Goal: Share content: Share content

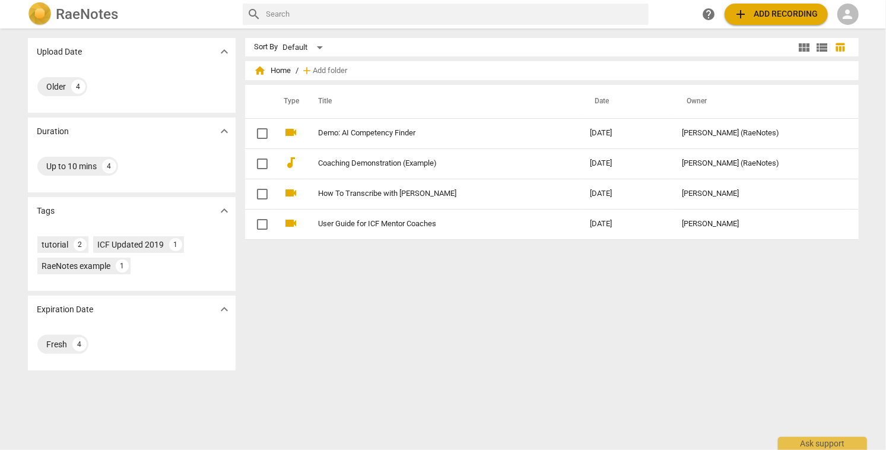
click at [280, 72] on span "home Home" at bounding box center [273, 71] width 37 height 12
click at [281, 74] on span "home Home" at bounding box center [273, 71] width 37 height 12
click at [258, 70] on span "home" at bounding box center [261, 71] width 12 height 12
click at [847, 13] on span "person" at bounding box center [848, 14] width 14 height 14
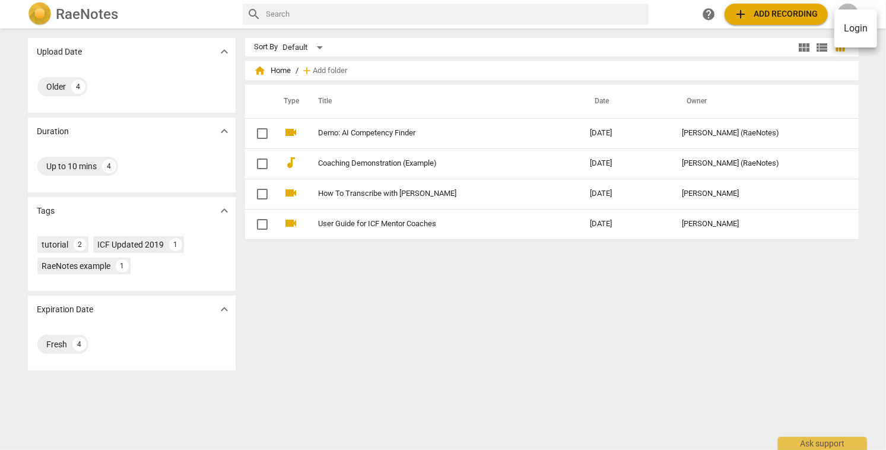
click at [848, 30] on li "Login" at bounding box center [856, 28] width 43 height 28
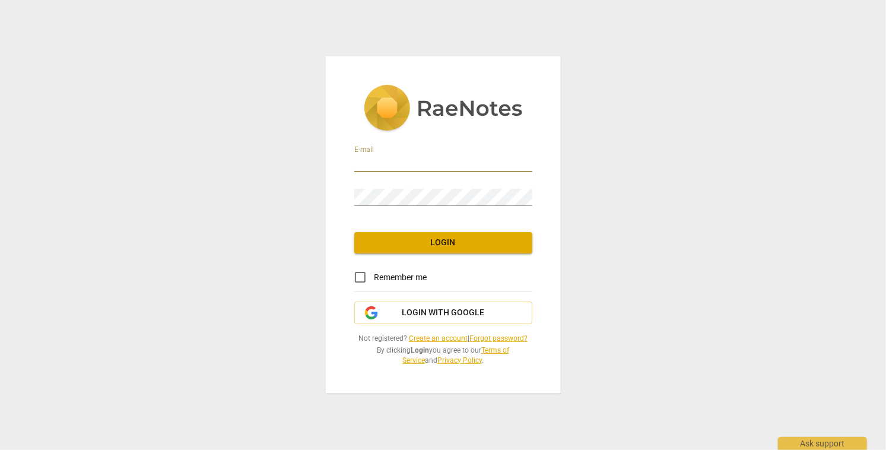
click at [502, 168] on input "email" at bounding box center [443, 163] width 178 height 17
click at [0, 0] on com-1password-button at bounding box center [0, 0] width 0 height 0
type input "[EMAIL_ADDRESS][DOMAIN_NAME]"
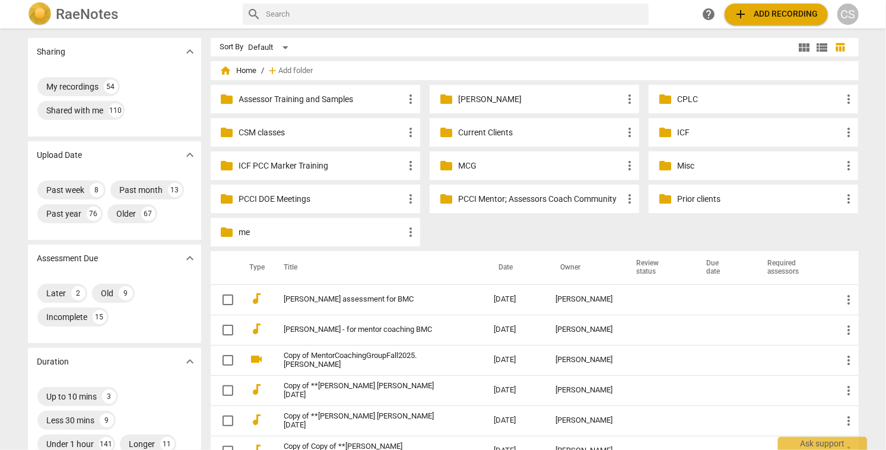
click at [466, 132] on p "Current Clients" at bounding box center [540, 132] width 164 height 12
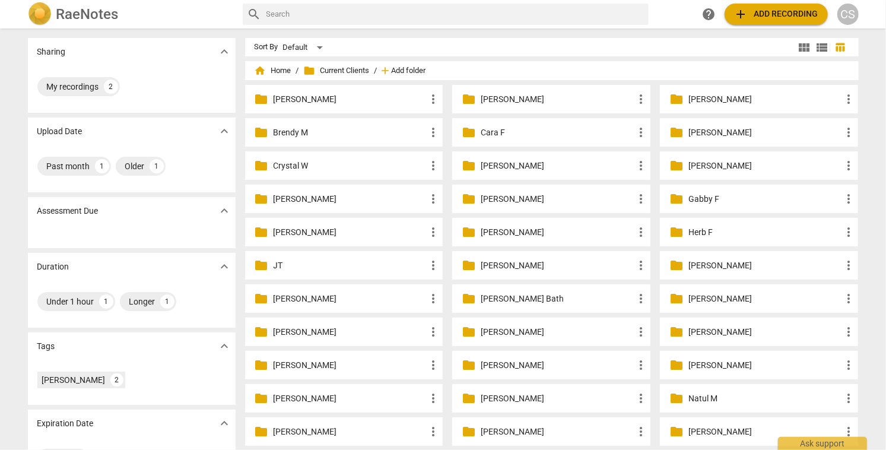
click at [404, 71] on span "Add folder" at bounding box center [409, 70] width 34 height 9
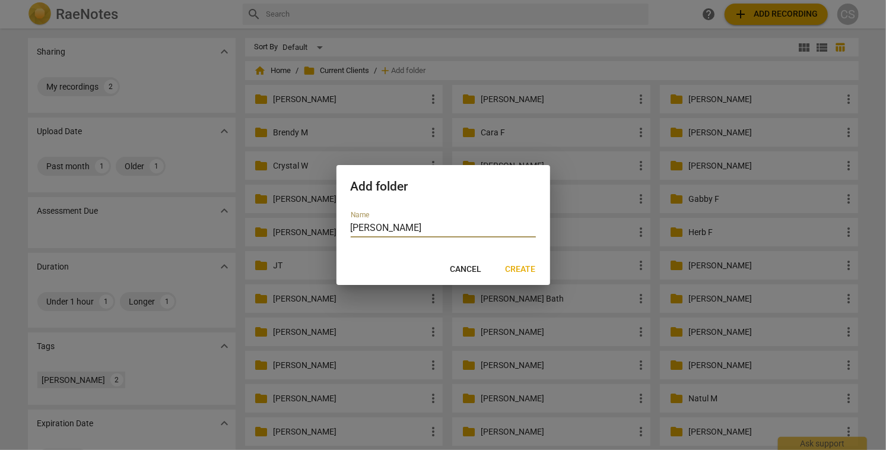
type input "[PERSON_NAME]"
click at [527, 271] on span "Create" at bounding box center [521, 270] width 30 height 12
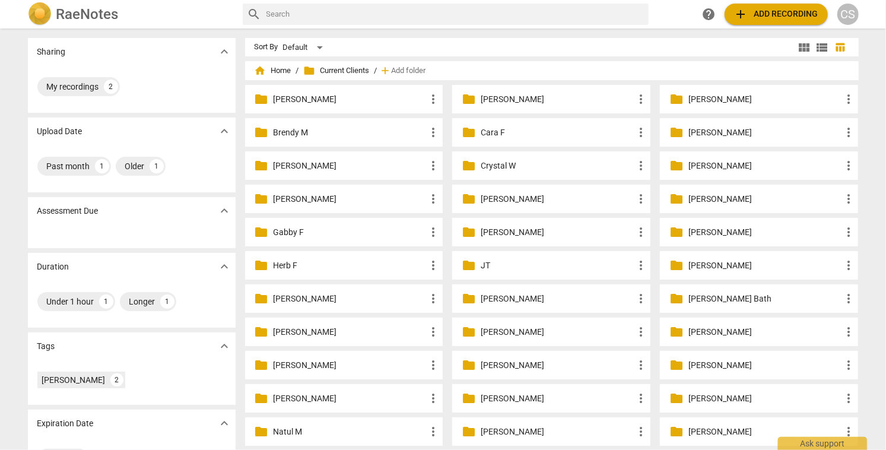
click at [699, 130] on p "[PERSON_NAME]" at bounding box center [764, 132] width 153 height 12
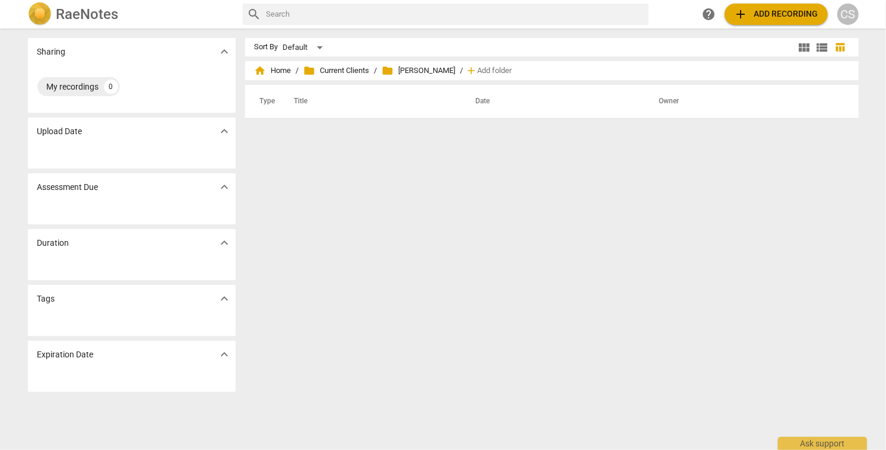
click at [759, 13] on span "add Add recording" at bounding box center [776, 14] width 84 height 14
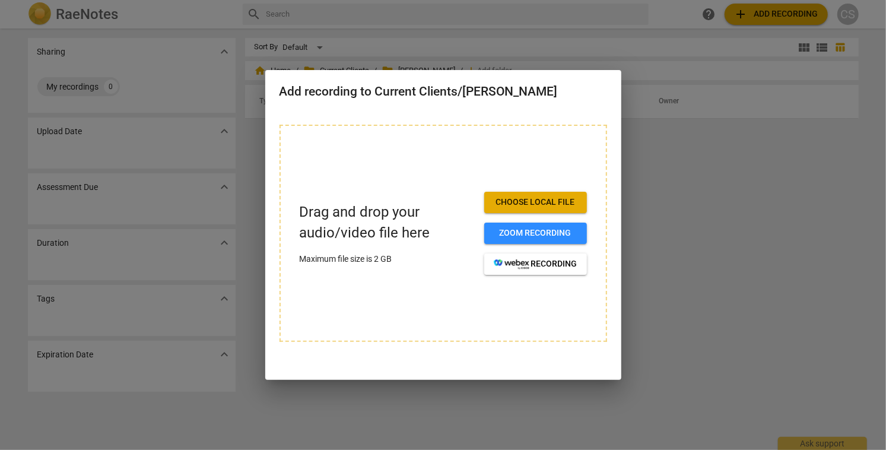
click at [514, 202] on span "Choose local file" at bounding box center [536, 202] width 84 height 12
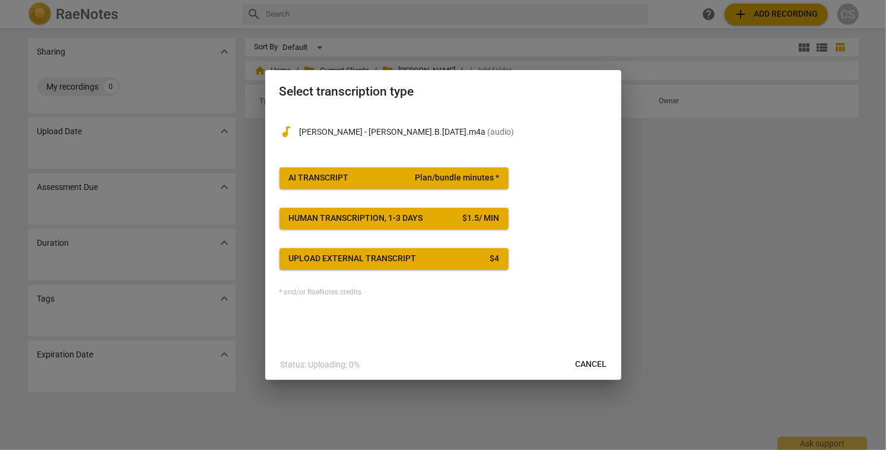
click at [437, 180] on span "Plan/bundle minutes *" at bounding box center [457, 178] width 84 height 12
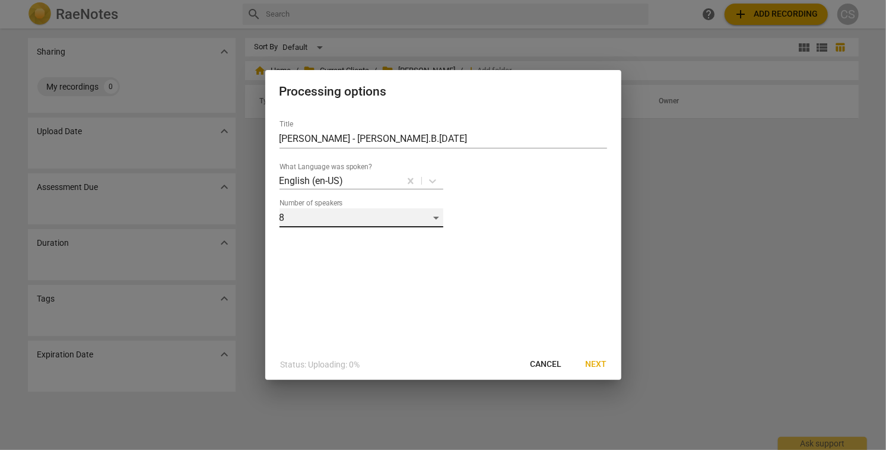
click at [437, 216] on div "8" at bounding box center [362, 217] width 164 height 19
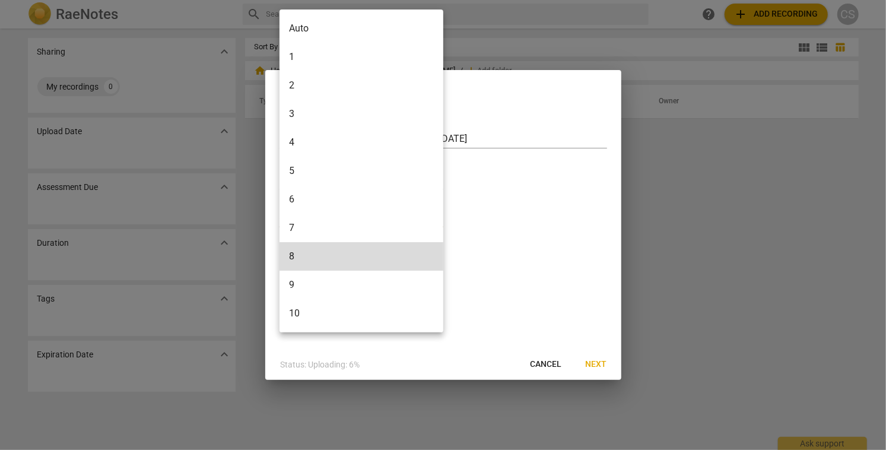
click at [343, 90] on li "2" at bounding box center [362, 85] width 164 height 28
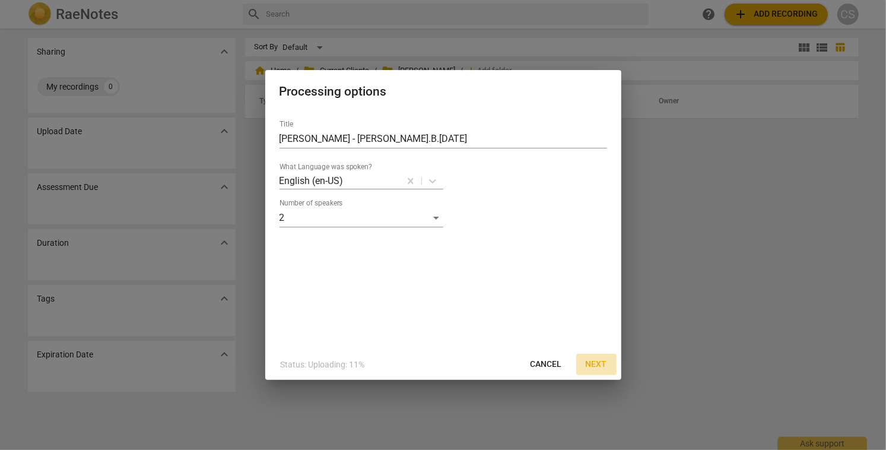
click at [601, 364] on span "Next" at bounding box center [596, 364] width 21 height 12
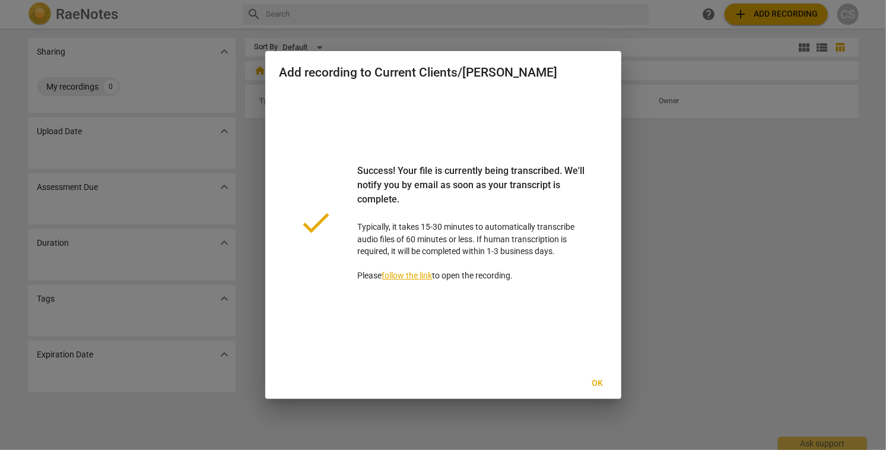
click at [596, 384] on span "Ok" at bounding box center [597, 383] width 19 height 12
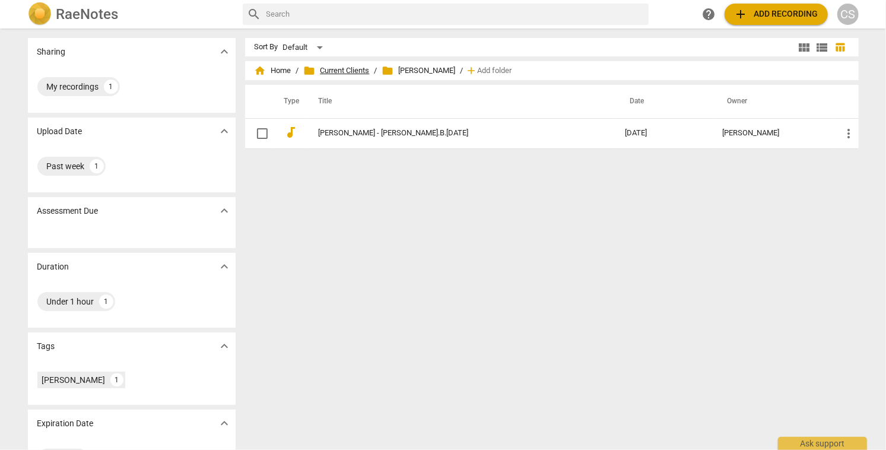
click at [338, 66] on span "folder Current Clients" at bounding box center [337, 71] width 66 height 12
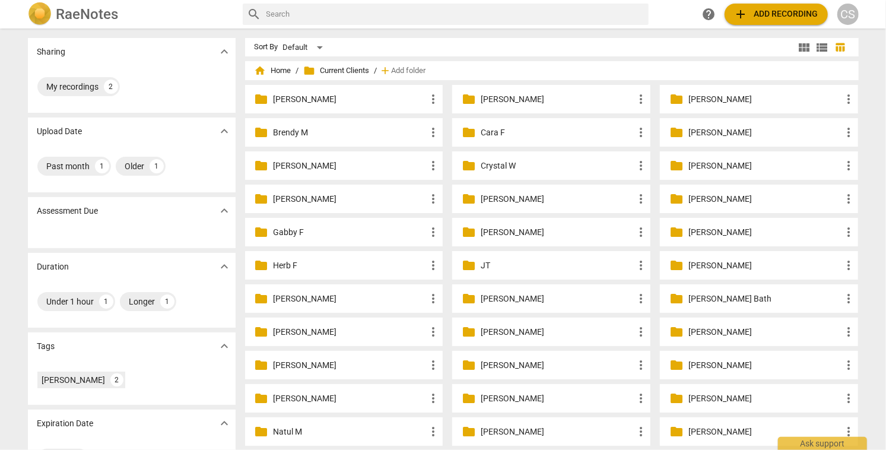
click at [710, 365] on p "[PERSON_NAME]" at bounding box center [764, 365] width 153 height 12
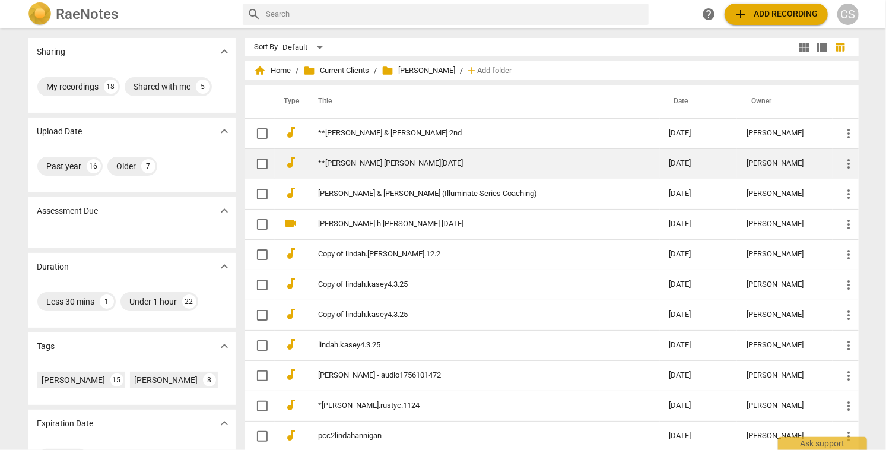
click at [381, 164] on link "**[PERSON_NAME] [PERSON_NAME][DATE]" at bounding box center [473, 163] width 308 height 9
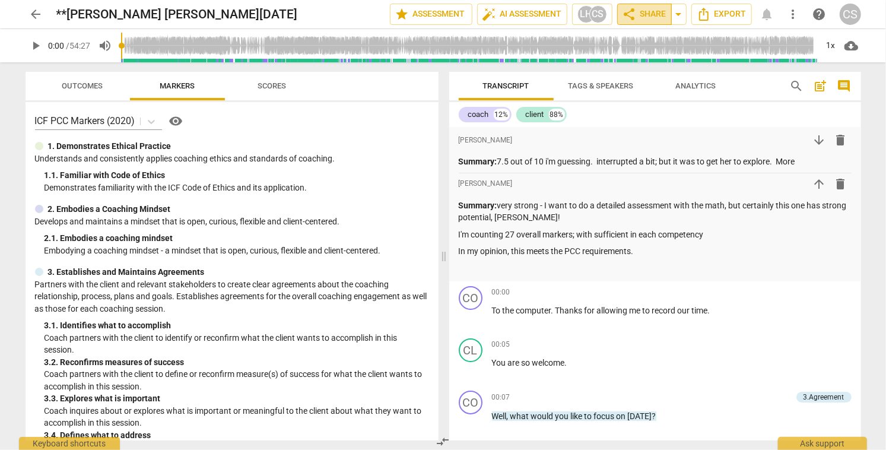
click at [645, 13] on span "share Share" at bounding box center [645, 14] width 44 height 14
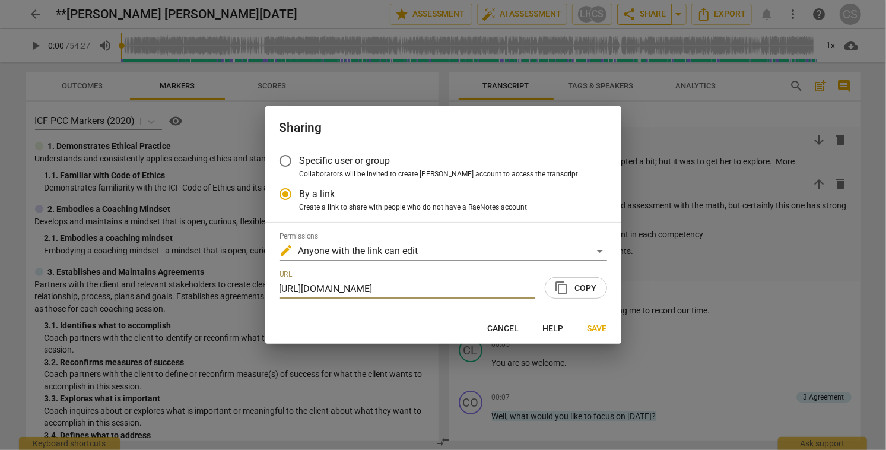
scroll to position [0, 58]
click at [598, 288] on button "content_copy Copy" at bounding box center [576, 287] width 62 height 21
click at [595, 331] on span "Save" at bounding box center [598, 329] width 20 height 12
radio input "false"
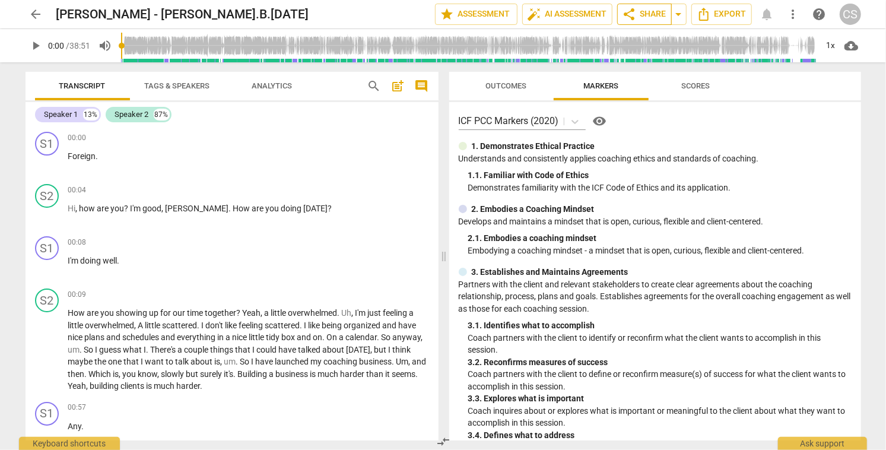
click at [649, 10] on span "share Share" at bounding box center [645, 14] width 44 height 14
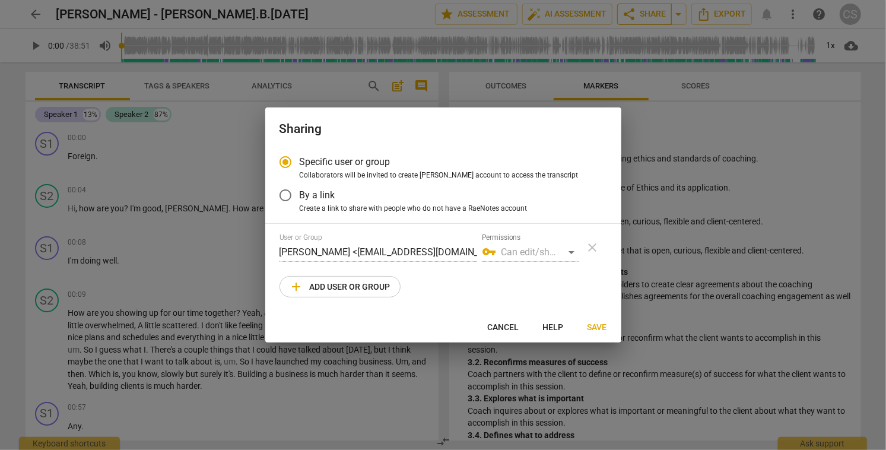
radio input "false"
click at [285, 195] on input "By a link" at bounding box center [285, 195] width 28 height 28
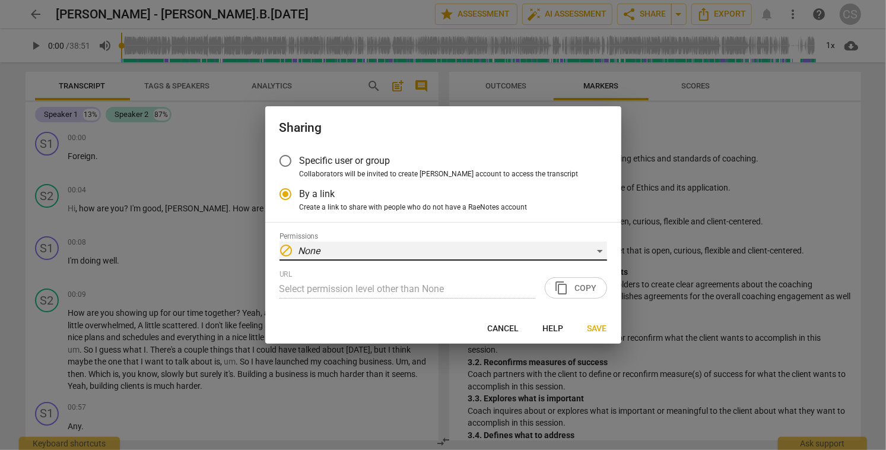
click at [599, 248] on div "block None" at bounding box center [444, 251] width 328 height 19
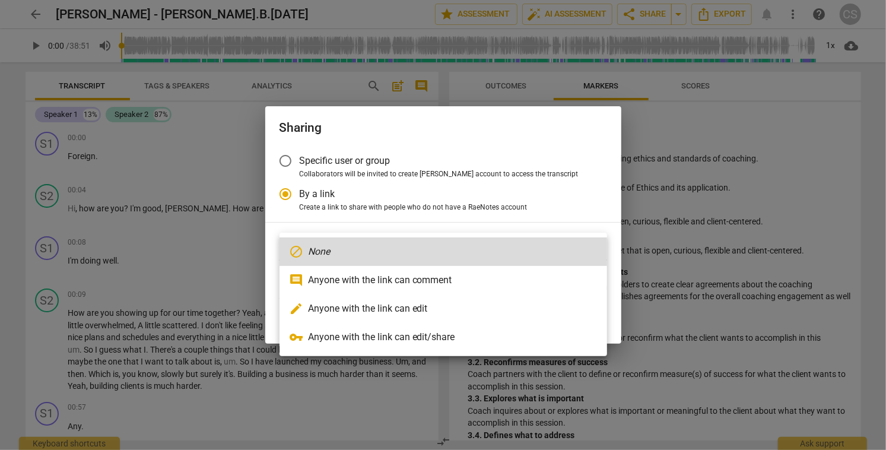
click at [500, 310] on li "edit Anyone with the link can edit" at bounding box center [444, 308] width 328 height 28
radio input "false"
type input "https://app.raenotes.com/meeting/3fcfc94b3cba412d849e8585fafa48af"
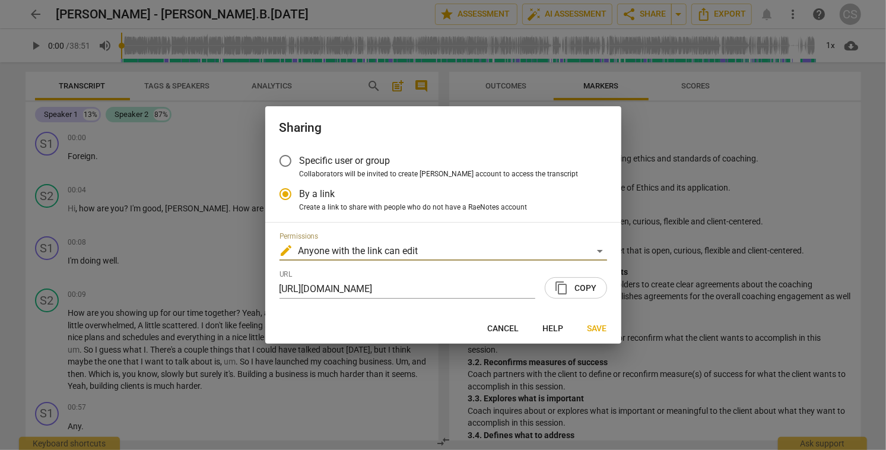
click at [572, 290] on span "content_copy Copy" at bounding box center [576, 288] width 42 height 14
click at [596, 328] on span "Save" at bounding box center [598, 329] width 20 height 12
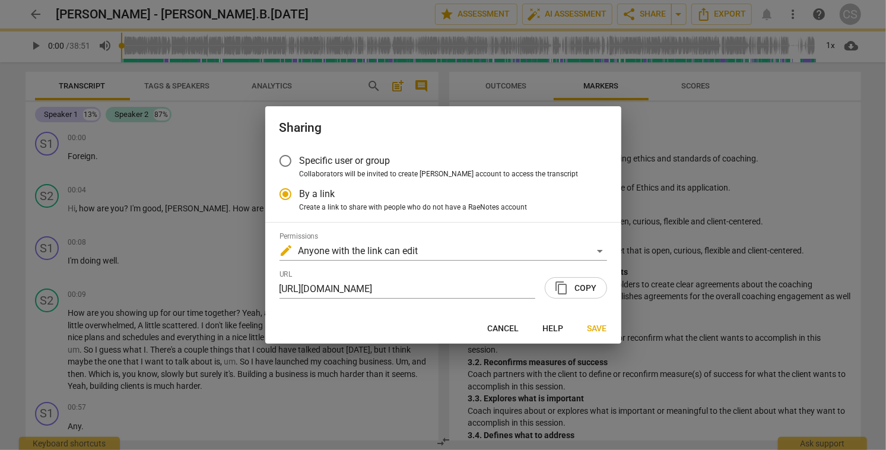
radio input "false"
